Goal: Find specific page/section: Find specific page/section

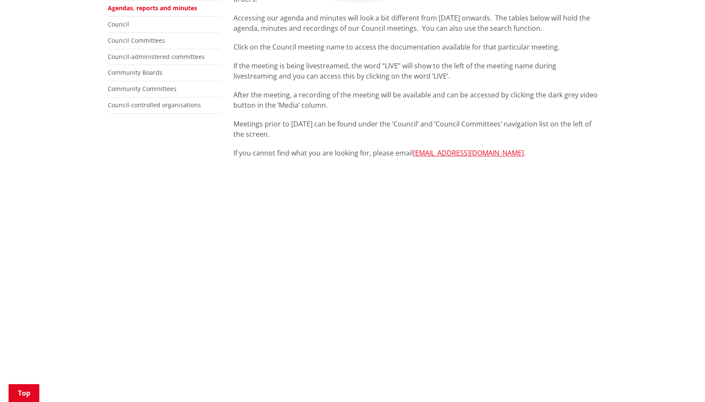
scroll to position [165, 0]
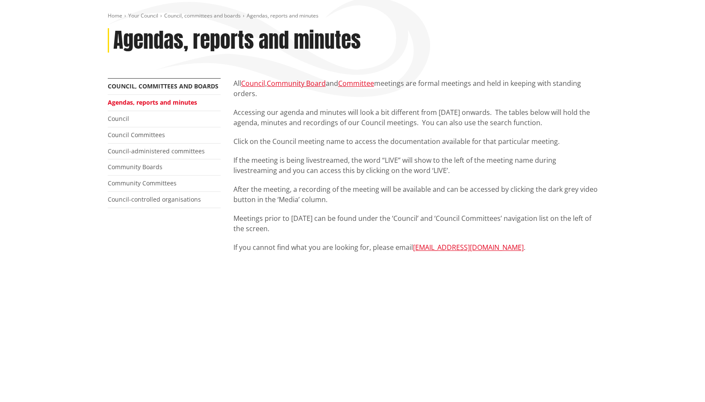
scroll to position [52, 0]
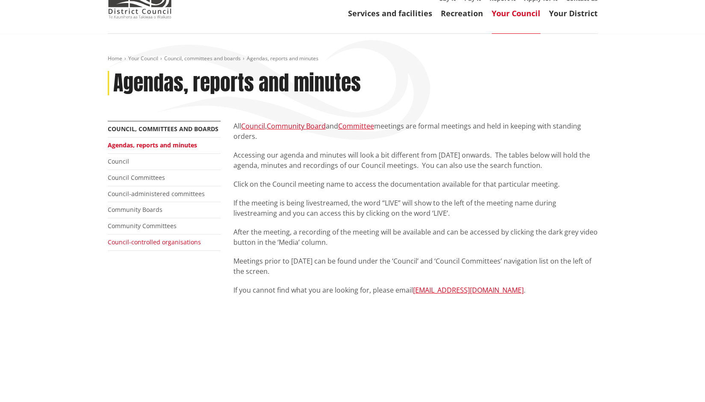
click at [171, 242] on link "Council-controlled organisations" at bounding box center [154, 242] width 93 height 8
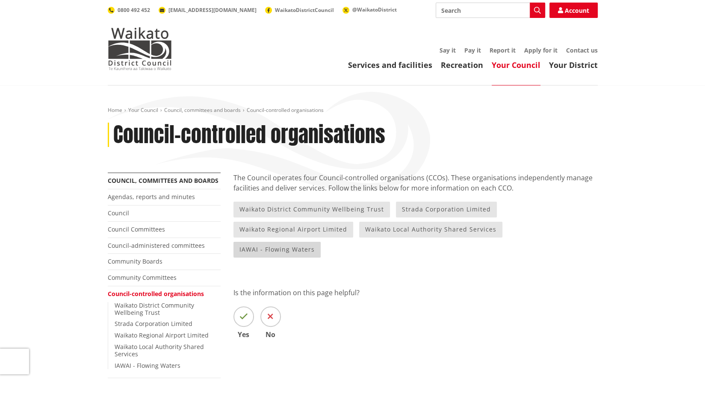
click at [321, 242] on link "IAWAI - Flowing Waters" at bounding box center [277, 250] width 87 height 16
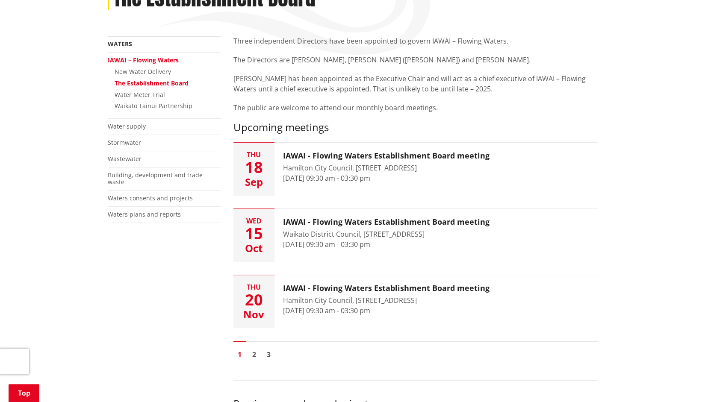
scroll to position [136, 0]
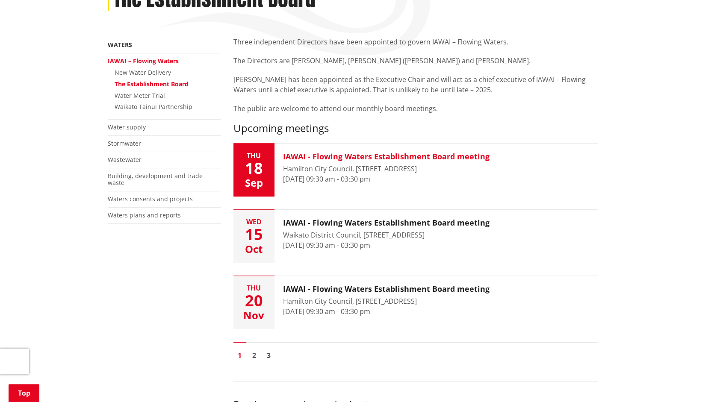
click at [255, 171] on div "18" at bounding box center [254, 168] width 41 height 15
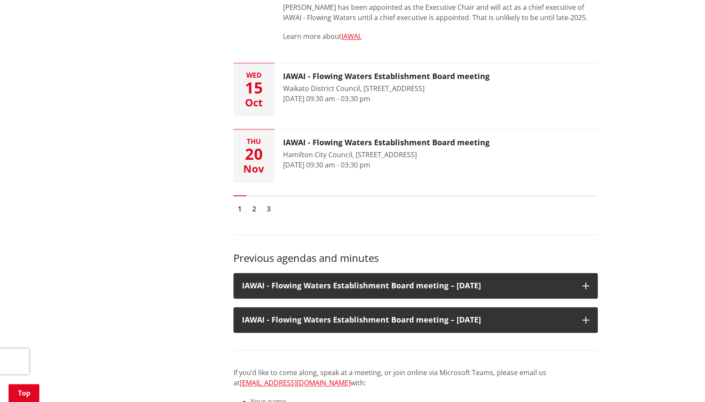
scroll to position [370, 0]
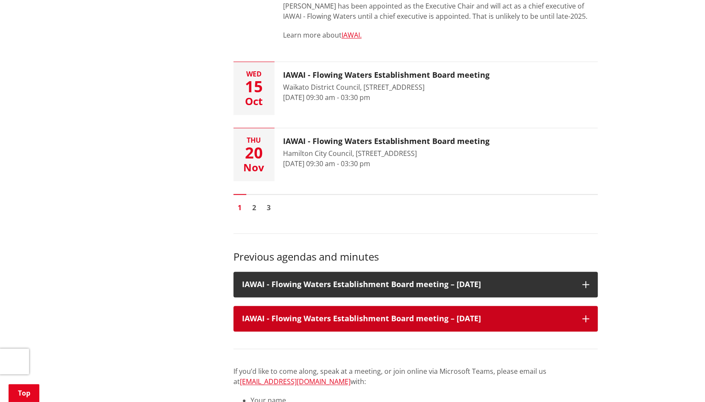
click at [585, 317] on icon at bounding box center [586, 319] width 7 height 7
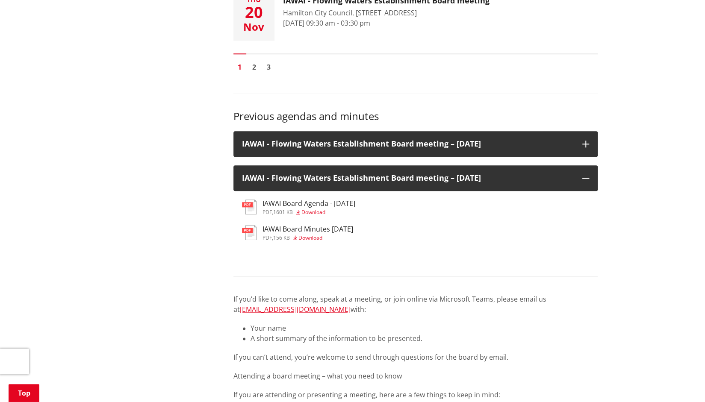
scroll to position [506, 0]
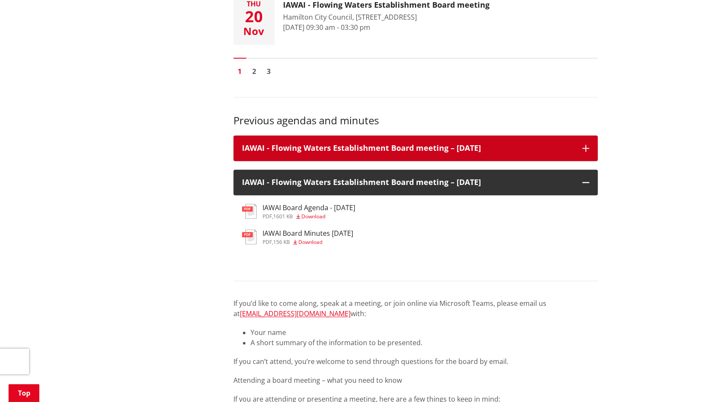
click at [585, 150] on icon at bounding box center [586, 148] width 7 height 7
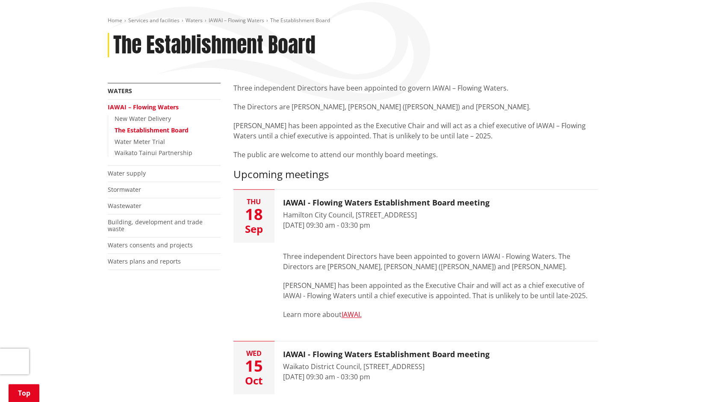
scroll to position [0, 0]
